Goal: Navigation & Orientation: Find specific page/section

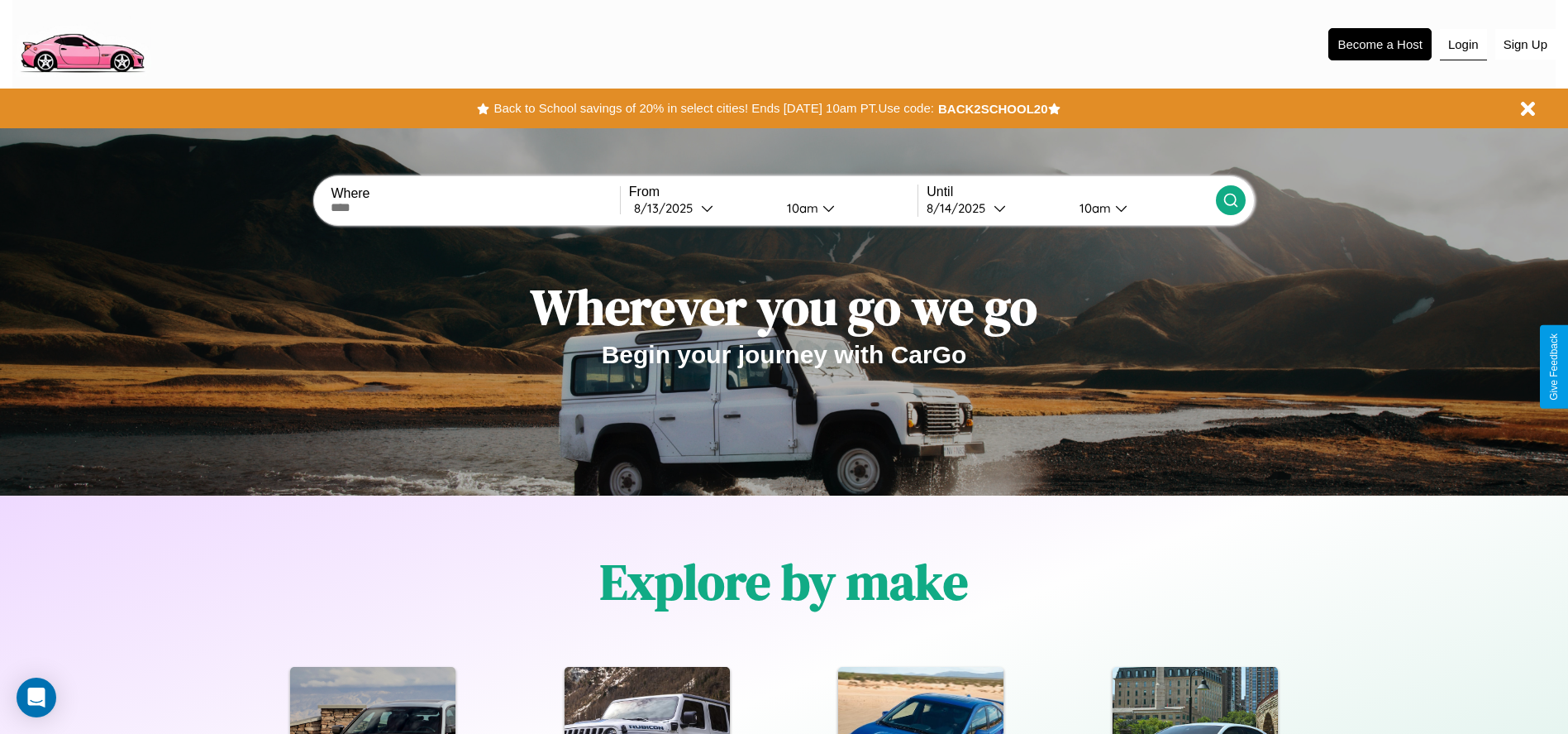
click at [1464, 44] on button "Login" at bounding box center [1464, 44] width 47 height 32
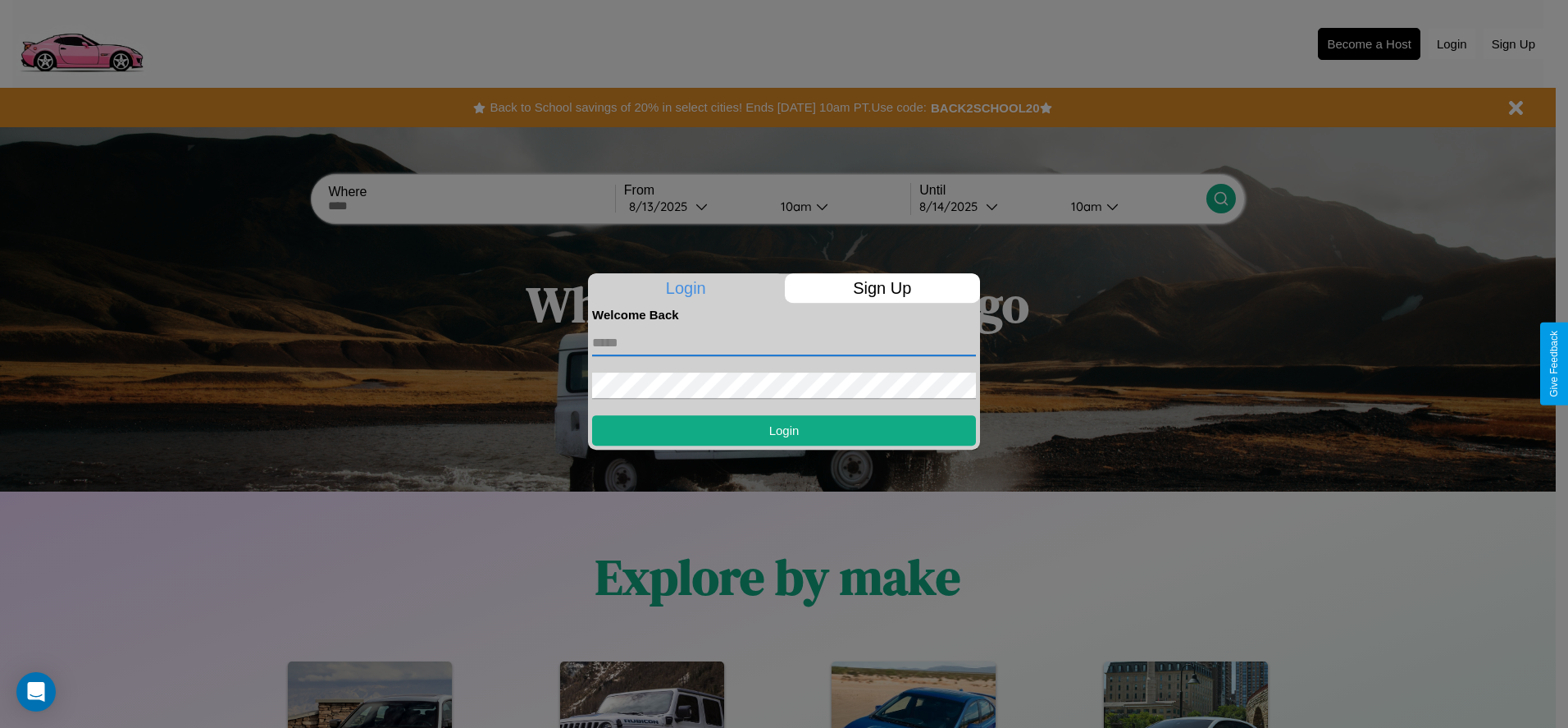
click at [784, 342] on input "text" at bounding box center [784, 342] width 384 height 26
type input "**********"
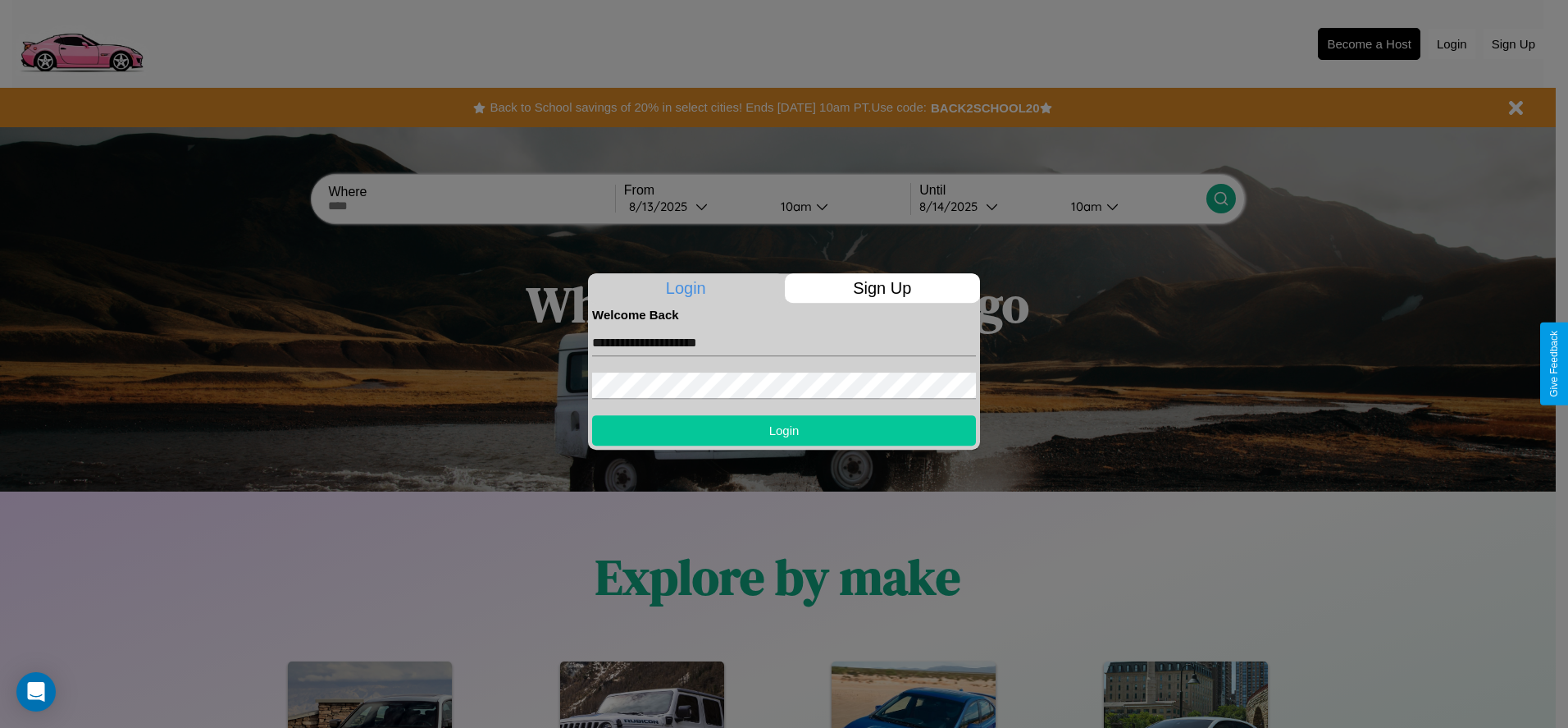
click at [784, 430] on button "Login" at bounding box center [784, 431] width 384 height 30
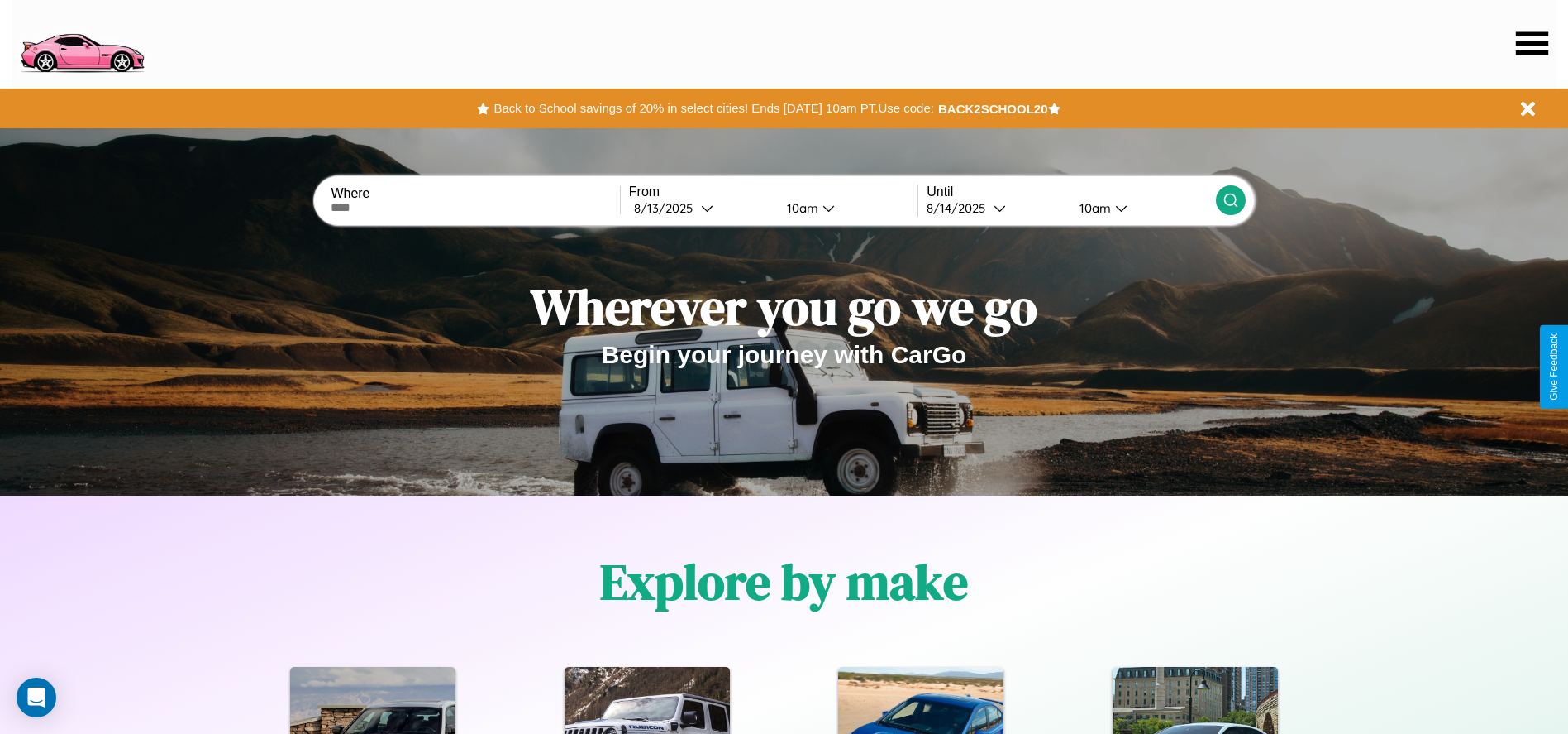
click at [1532, 43] on icon at bounding box center [1533, 43] width 32 height 23
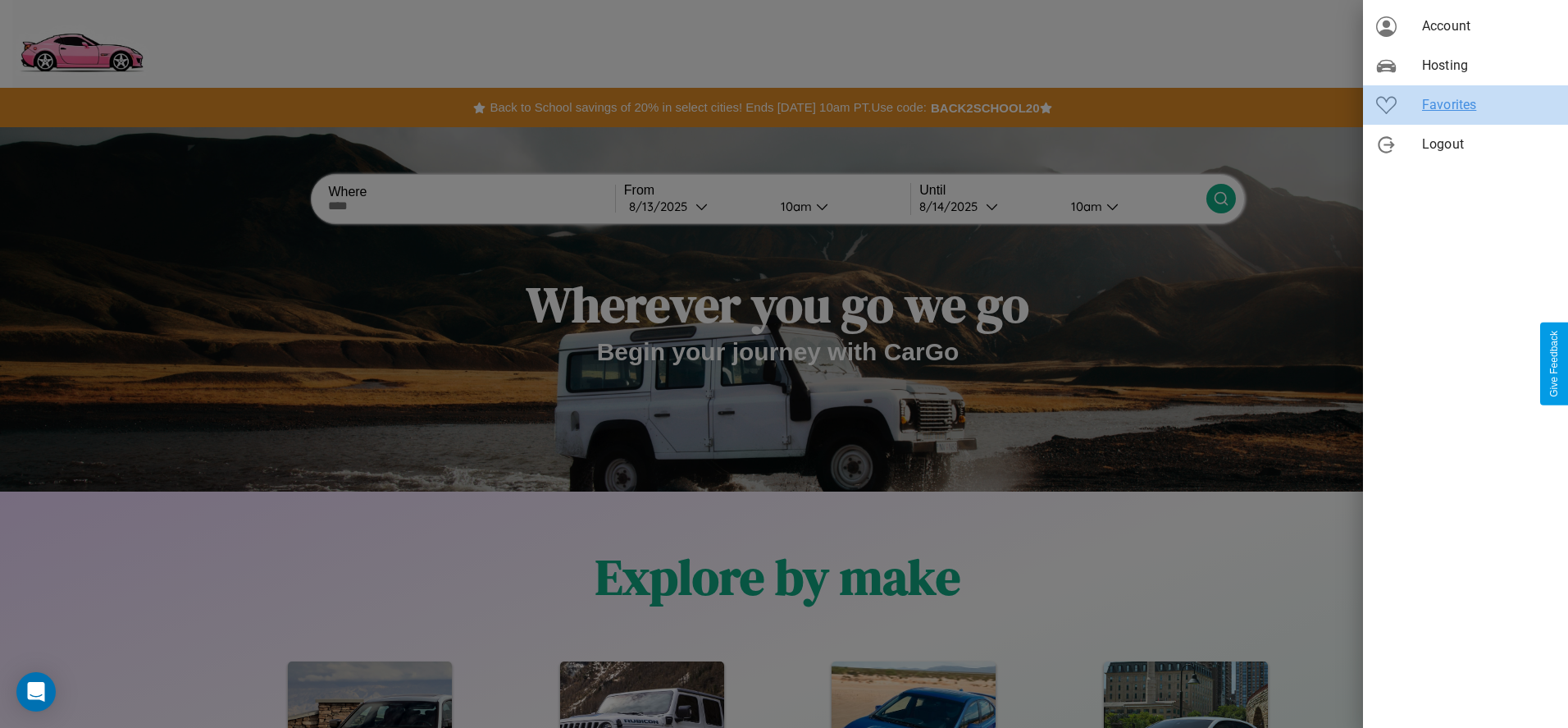
click at [1465, 105] on span "Favorites" at bounding box center [1489, 105] width 133 height 20
